Goal: Task Accomplishment & Management: Use online tool/utility

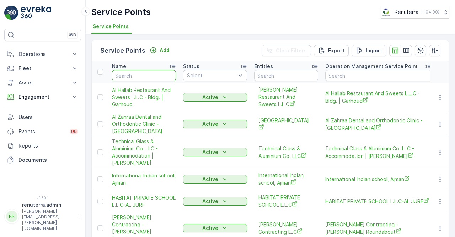
click at [123, 77] on input "text" at bounding box center [144, 75] width 64 height 11
type input "sobha"
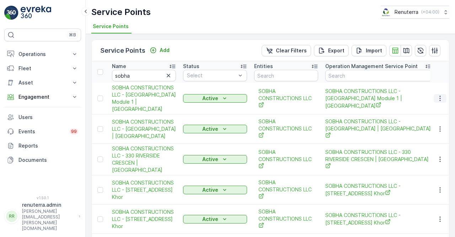
click at [435, 97] on button "button" at bounding box center [440, 98] width 13 height 9
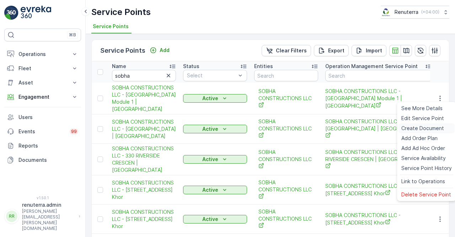
click at [414, 129] on span "Create Document" at bounding box center [423, 127] width 43 height 7
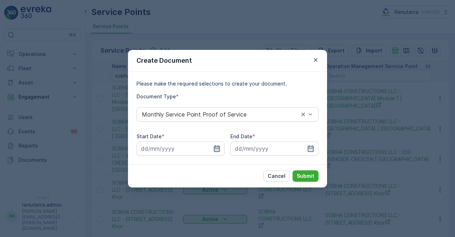
click at [214, 147] on icon "button" at bounding box center [217, 148] width 6 height 6
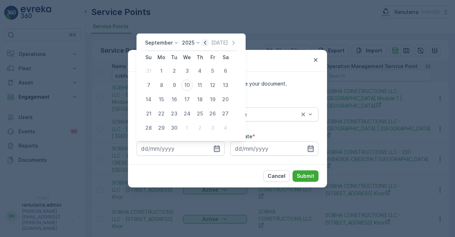
click at [202, 43] on icon "button" at bounding box center [205, 42] width 7 height 7
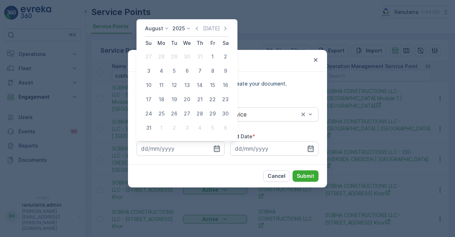
click at [215, 57] on div "1" at bounding box center [212, 56] width 11 height 11
type input "01.08.2025"
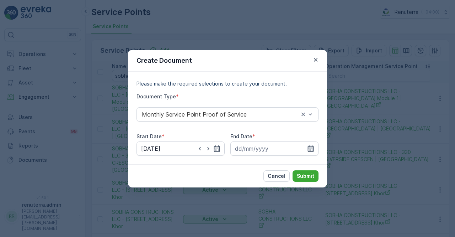
click at [311, 149] on icon "button" at bounding box center [310, 148] width 7 height 7
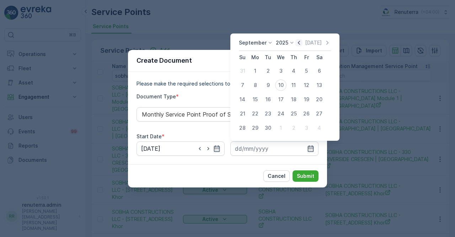
click at [296, 43] on icon "button" at bounding box center [299, 42] width 7 height 7
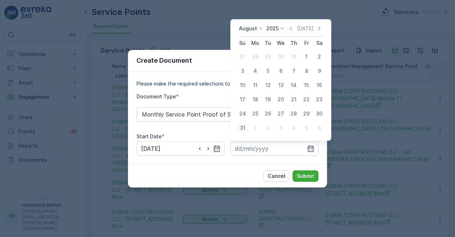
drag, startPoint x: 243, startPoint y: 129, endPoint x: 257, endPoint y: 135, distance: 15.5
click at [243, 129] on div "31" at bounding box center [242, 127] width 11 height 11
type input "31.08.2025"
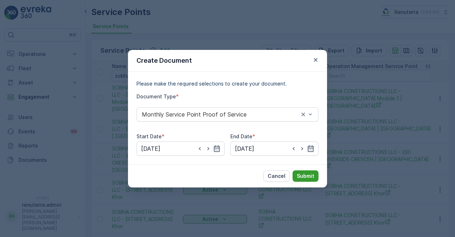
click at [300, 171] on button "Submit" at bounding box center [306, 175] width 26 height 11
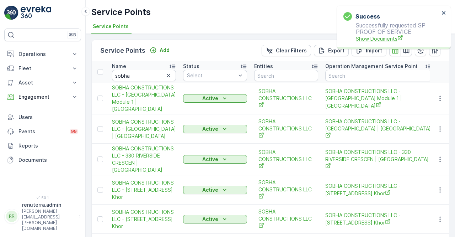
click at [386, 36] on span "Show Documents" at bounding box center [398, 38] width 84 height 7
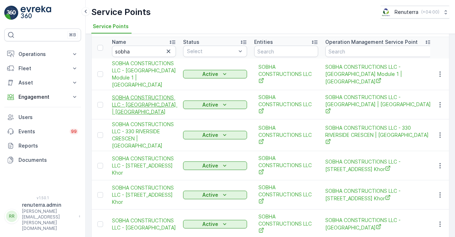
scroll to position [36, 0]
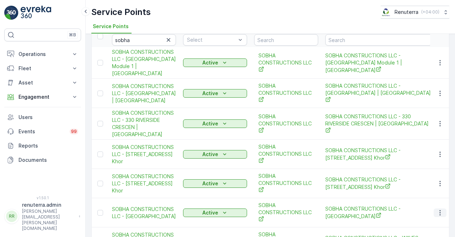
click at [440, 210] on icon "button" at bounding box center [440, 212] width 7 height 7
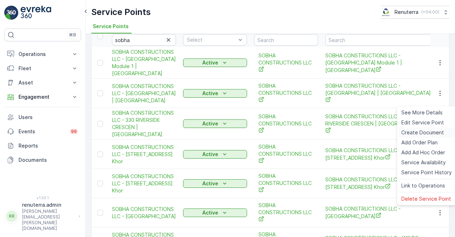
click at [410, 133] on span "Create Document" at bounding box center [423, 132] width 43 height 7
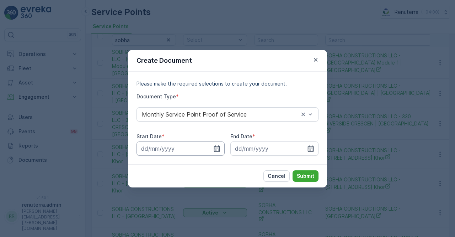
drag, startPoint x: 218, startPoint y: 146, endPoint x: 217, endPoint y: 143, distance: 3.7
click at [218, 145] on icon "button" at bounding box center [217, 148] width 6 height 6
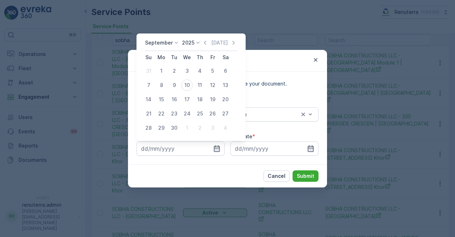
click at [204, 42] on icon "button" at bounding box center [205, 43] width 2 height 4
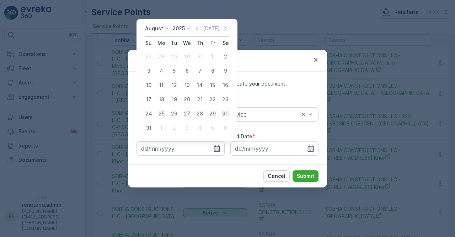
click at [213, 53] on div "1" at bounding box center [212, 56] width 11 height 11
type input "01.08.2025"
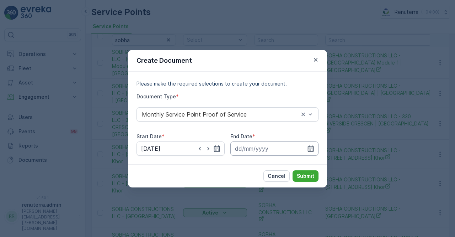
drag, startPoint x: 311, startPoint y: 149, endPoint x: 311, endPoint y: 143, distance: 6.8
click at [311, 148] on icon "button" at bounding box center [310, 148] width 7 height 7
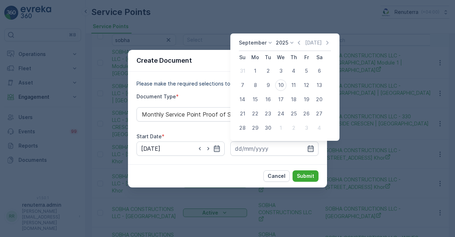
click at [297, 44] on icon "button" at bounding box center [299, 42] width 7 height 7
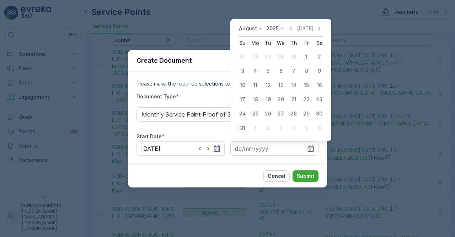
click at [244, 131] on div "31" at bounding box center [242, 127] width 11 height 11
type input "31.08.2025"
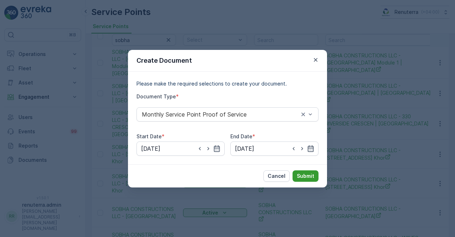
click at [297, 175] on p "Submit" at bounding box center [305, 175] width 17 height 7
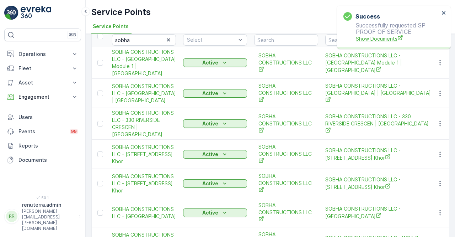
click at [378, 41] on span "Show Documents" at bounding box center [398, 38] width 84 height 7
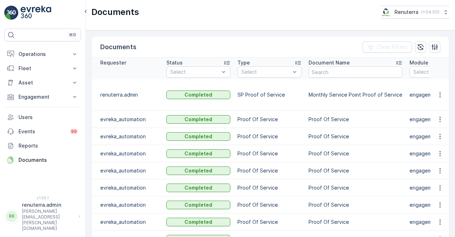
click at [437, 100] on td at bounding box center [439, 95] width 19 height 32
click at [443, 95] on button "button" at bounding box center [440, 94] width 13 height 9
click at [435, 104] on span "See Details" at bounding box center [438, 104] width 27 height 7
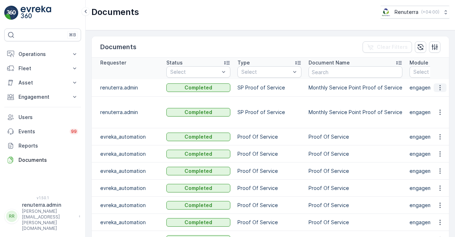
click at [439, 90] on icon "button" at bounding box center [440, 87] width 7 height 7
click at [434, 101] on span "See Details" at bounding box center [438, 100] width 27 height 7
